Goal: Find contact information: Find contact information

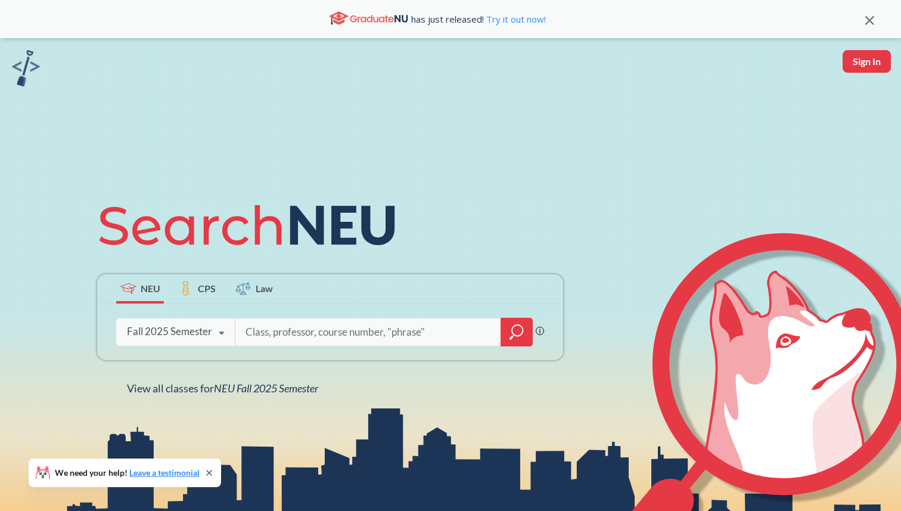
click at [344, 297] on div "NEU CPS Law" at bounding box center [330, 289] width 466 height 30
click at [307, 346] on div "Phrase search guarantees the exact search appears in the results. Ex. If you wa…" at bounding box center [330, 332] width 466 height 56
click at [307, 319] on input "search" at bounding box center [368, 331] width 248 height 25
click at [518, 333] on icon "magnifying glass" at bounding box center [516, 332] width 14 height 17
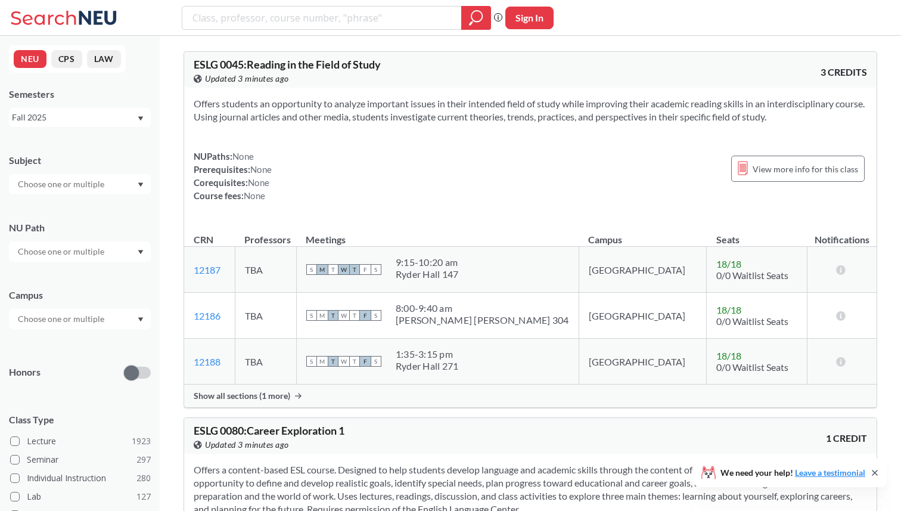
click at [43, 185] on input "text" at bounding box center [62, 184] width 100 height 14
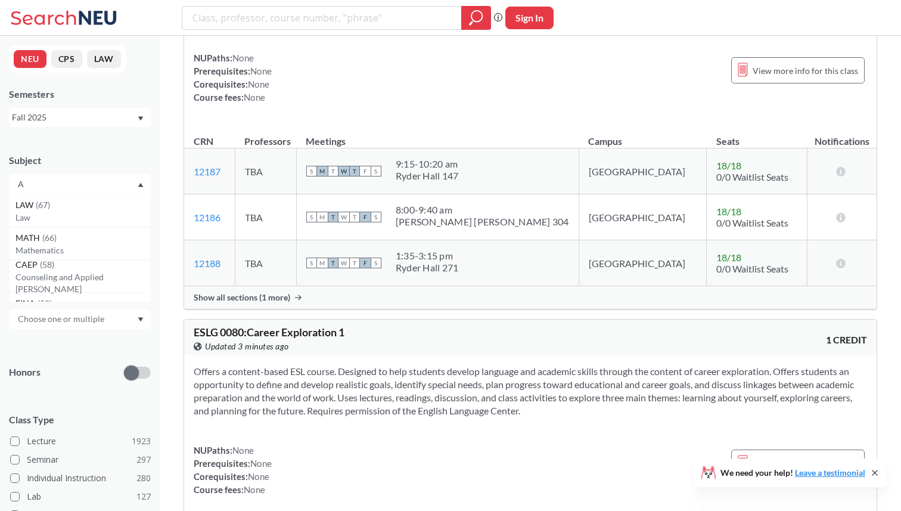
type input "AI"
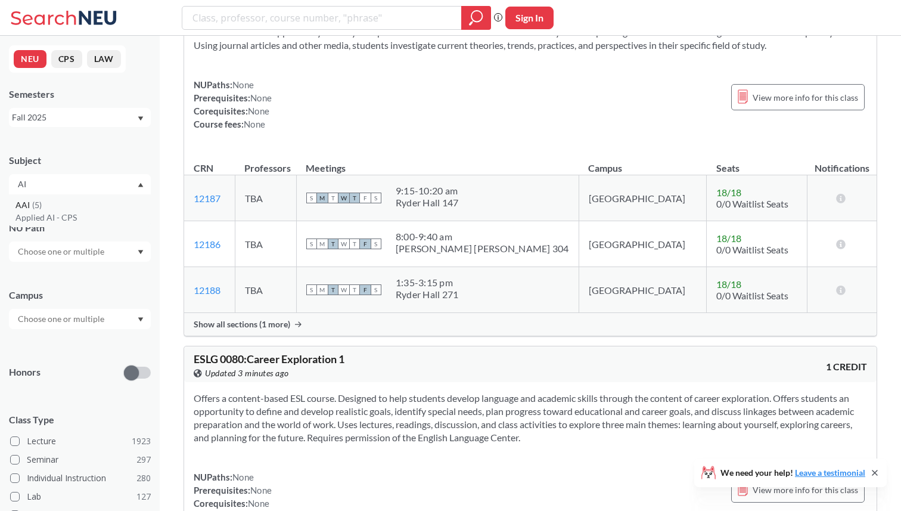
scroll to position [69, 0]
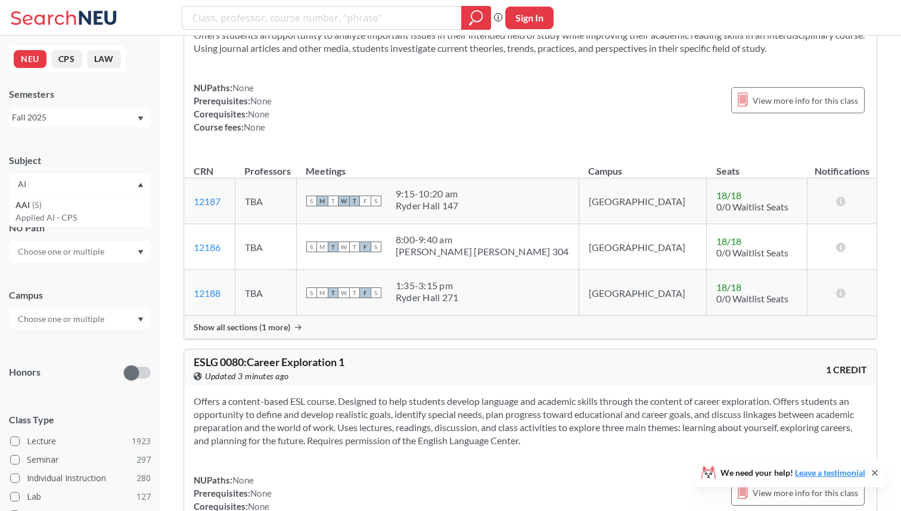
drag, startPoint x: 64, startPoint y: 183, endPoint x: 0, endPoint y: 183, distance: 63.8
click at [0, 183] on div "NEU CPS LAW Semesters Fall 2025 Subject AI AAI ( 5 ) Applied AI - CPS NU Path C…" at bounding box center [80, 273] width 160 height 475
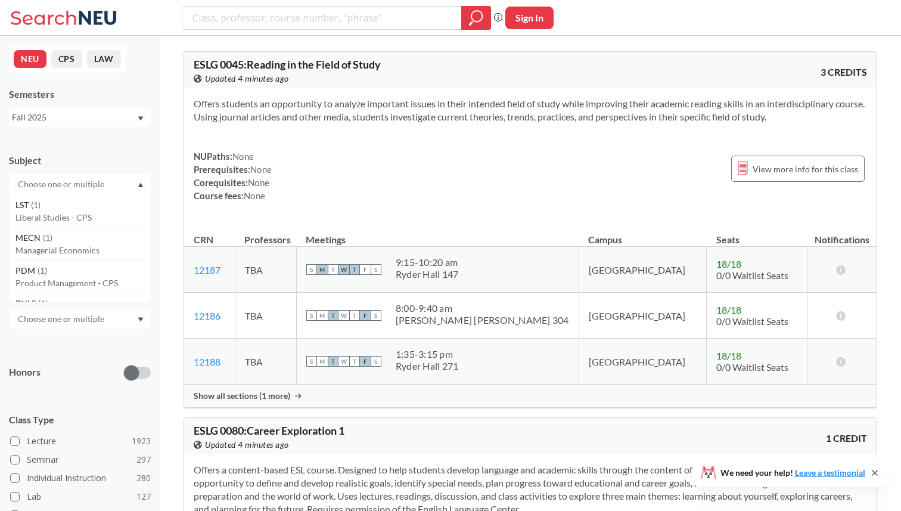
scroll to position [0, 0]
click at [252, 30] on div "Phrase search guarantees the exact search appears in the results. Ex. If you wa…" at bounding box center [450, 18] width 901 height 36
click at [248, 17] on input "search" at bounding box center [322, 18] width 262 height 20
type input "[PERSON_NAME]"
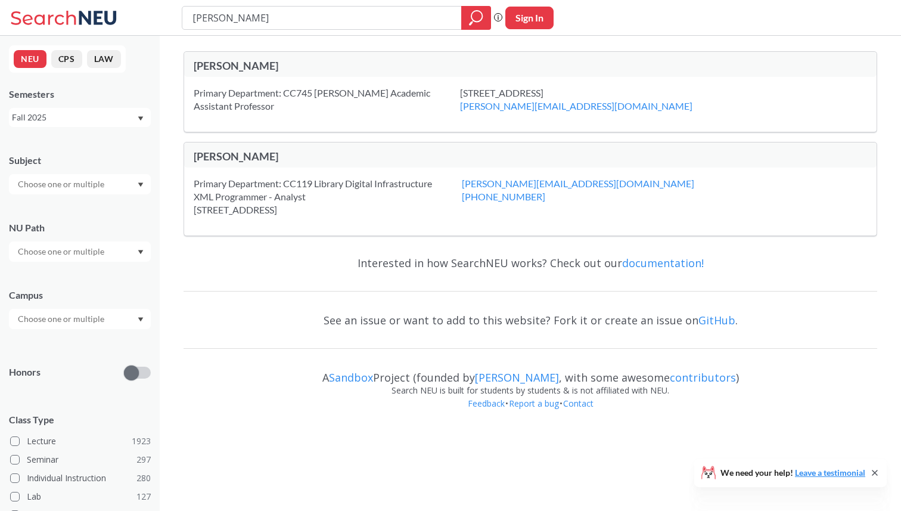
click at [204, 66] on div "[PERSON_NAME]" at bounding box center [362, 65] width 337 height 13
click at [460, 94] on div "[STREET_ADDRESS] [PERSON_NAME][EMAIL_ADDRESS][DOMAIN_NAME]" at bounding box center [591, 99] width 262 height 26
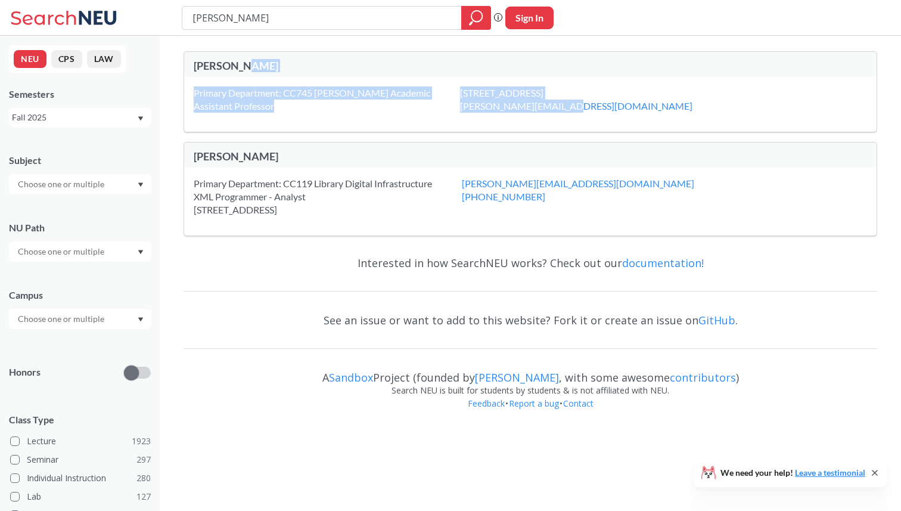
drag, startPoint x: 284, startPoint y: 117, endPoint x: 166, endPoint y: 72, distance: 126.9
click at [166, 72] on div "[PERSON_NAME] Primary Department: CC745 [PERSON_NAME] Academic Assistant Profes…" at bounding box center [530, 232] width 741 height 392
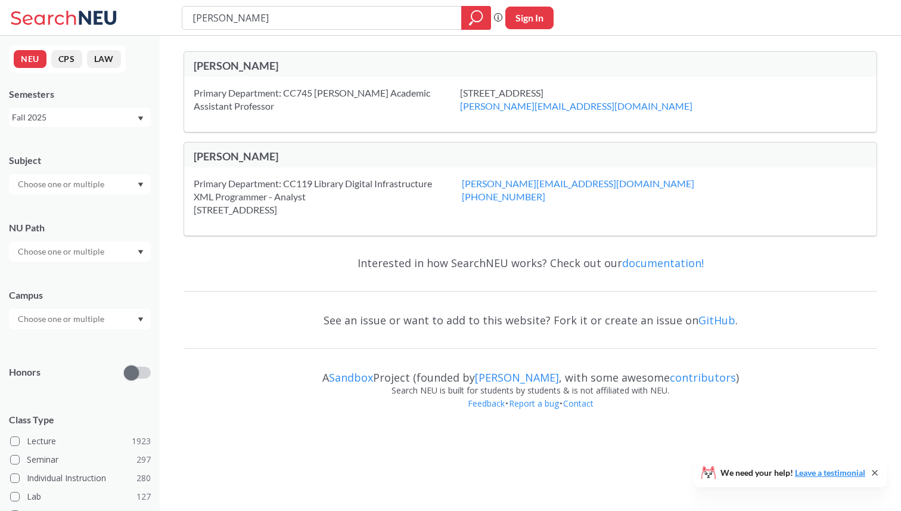
click at [207, 99] on div "Primary Department: CC745 [PERSON_NAME] Academic Assistant Professor" at bounding box center [327, 99] width 266 height 26
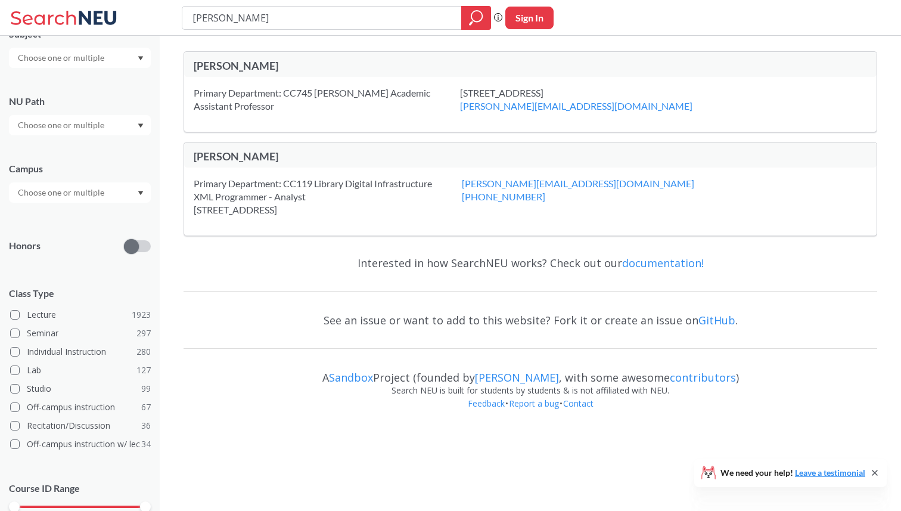
scroll to position [186, 0]
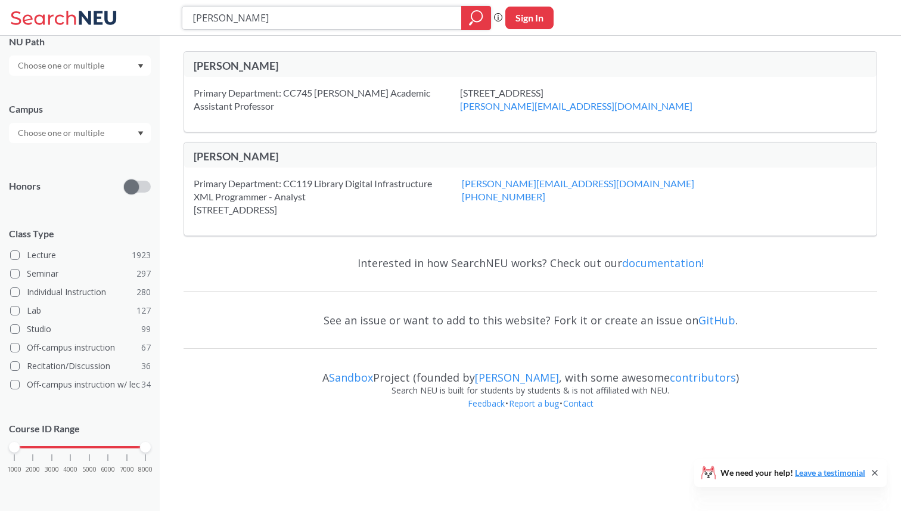
drag, startPoint x: 282, startPoint y: 24, endPoint x: 176, endPoint y: 20, distance: 106.1
click at [176, 20] on div "[PERSON_NAME] Phrase search guarantees the exact search appears in the results.…" at bounding box center [450, 18] width 901 height 36
type input "[PERSON_NAME]"
click at [472, 17] on icon "magnifying glass" at bounding box center [476, 18] width 14 height 17
click at [88, 69] on input "text" at bounding box center [62, 65] width 100 height 14
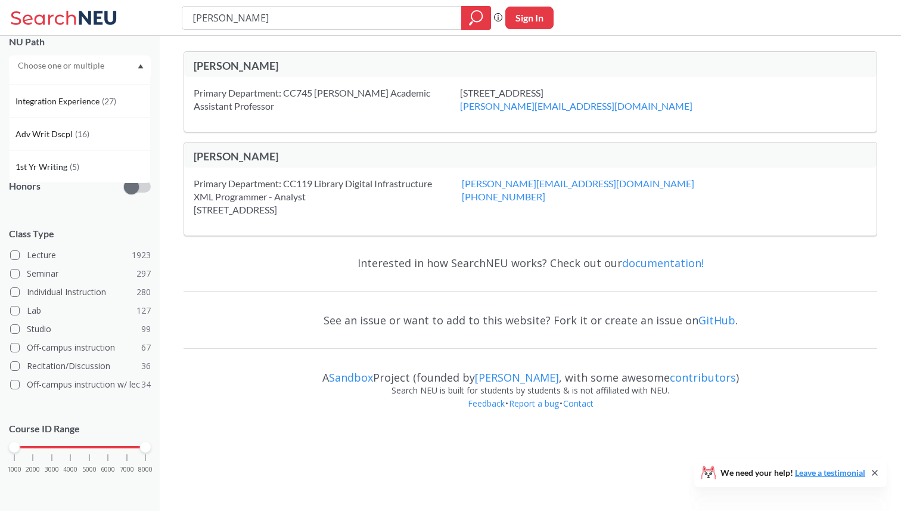
scroll to position [0, 0]
click at [118, 49] on div "NU Path" at bounding box center [80, 49] width 142 height 52
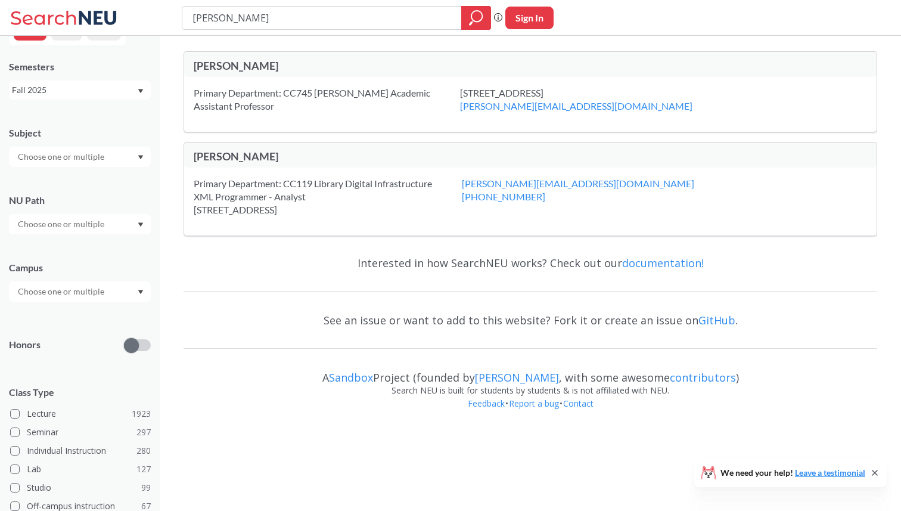
scroll to position [13, 0]
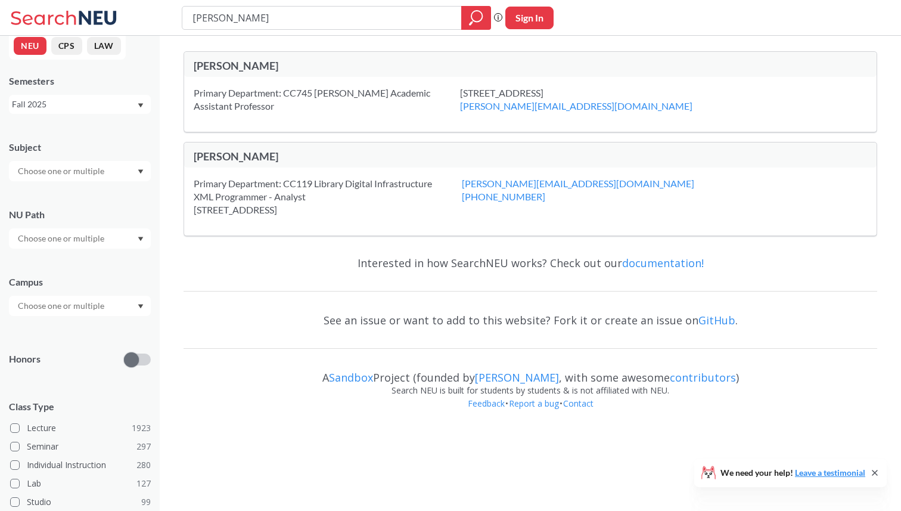
click at [77, 161] on div at bounding box center [80, 171] width 142 height 20
click at [80, 200] on p "Information Systems Program" at bounding box center [82, 198] width 135 height 12
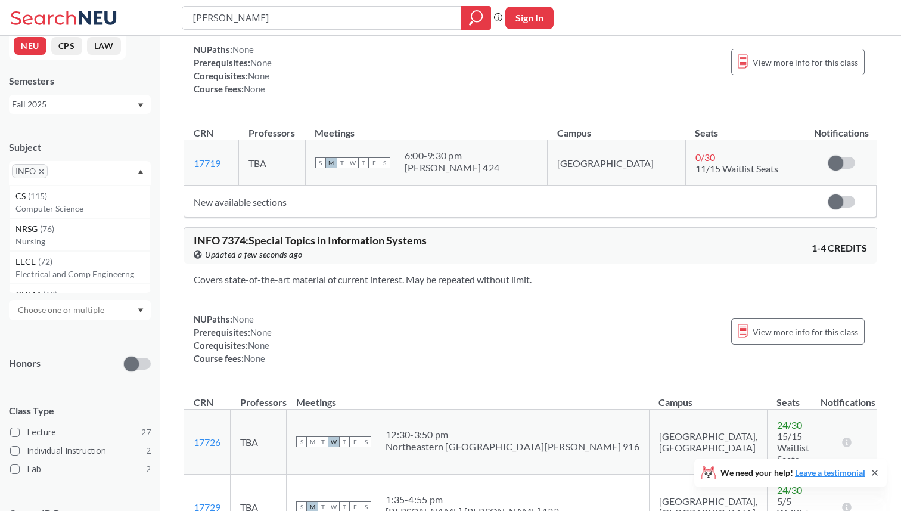
click at [44, 176] on span "INFO" at bounding box center [30, 171] width 36 height 14
click at [41, 171] on icon "X to remove pill" at bounding box center [41, 171] width 5 height 5
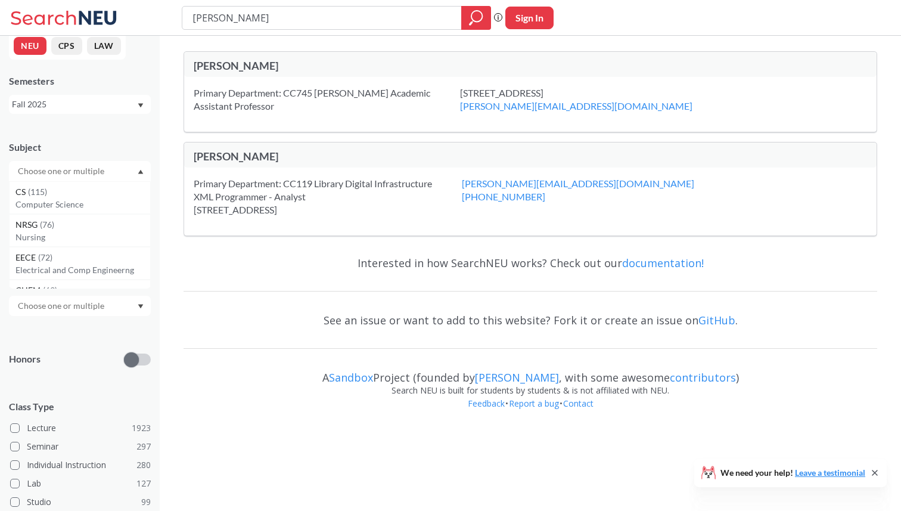
click at [46, 175] on input "text" at bounding box center [62, 171] width 100 height 14
click at [73, 204] on p "Computer Science" at bounding box center [82, 204] width 135 height 12
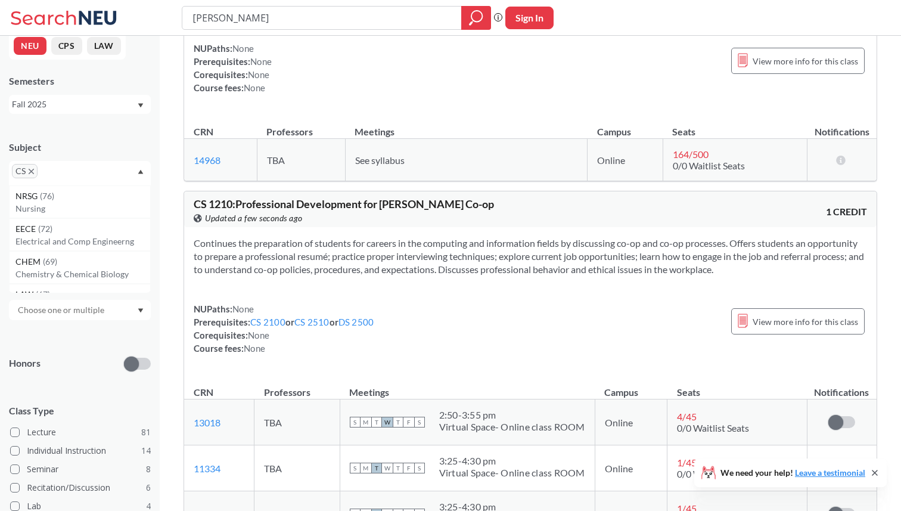
scroll to position [608, 0]
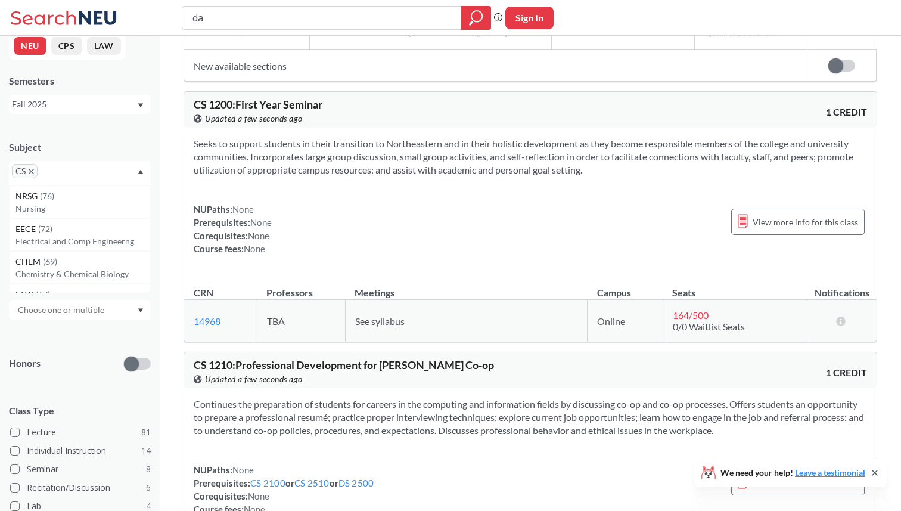
type input "d"
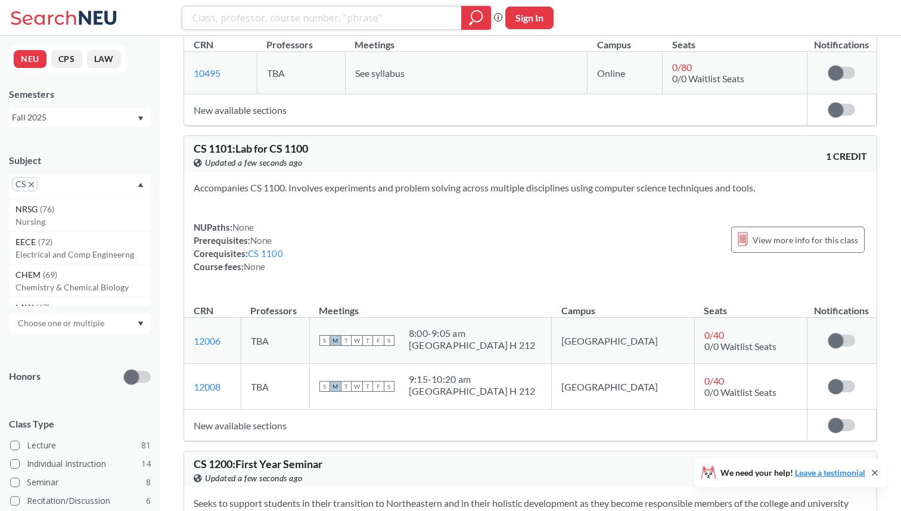
scroll to position [0, 0]
